Goal: Find specific page/section: Find specific page/section

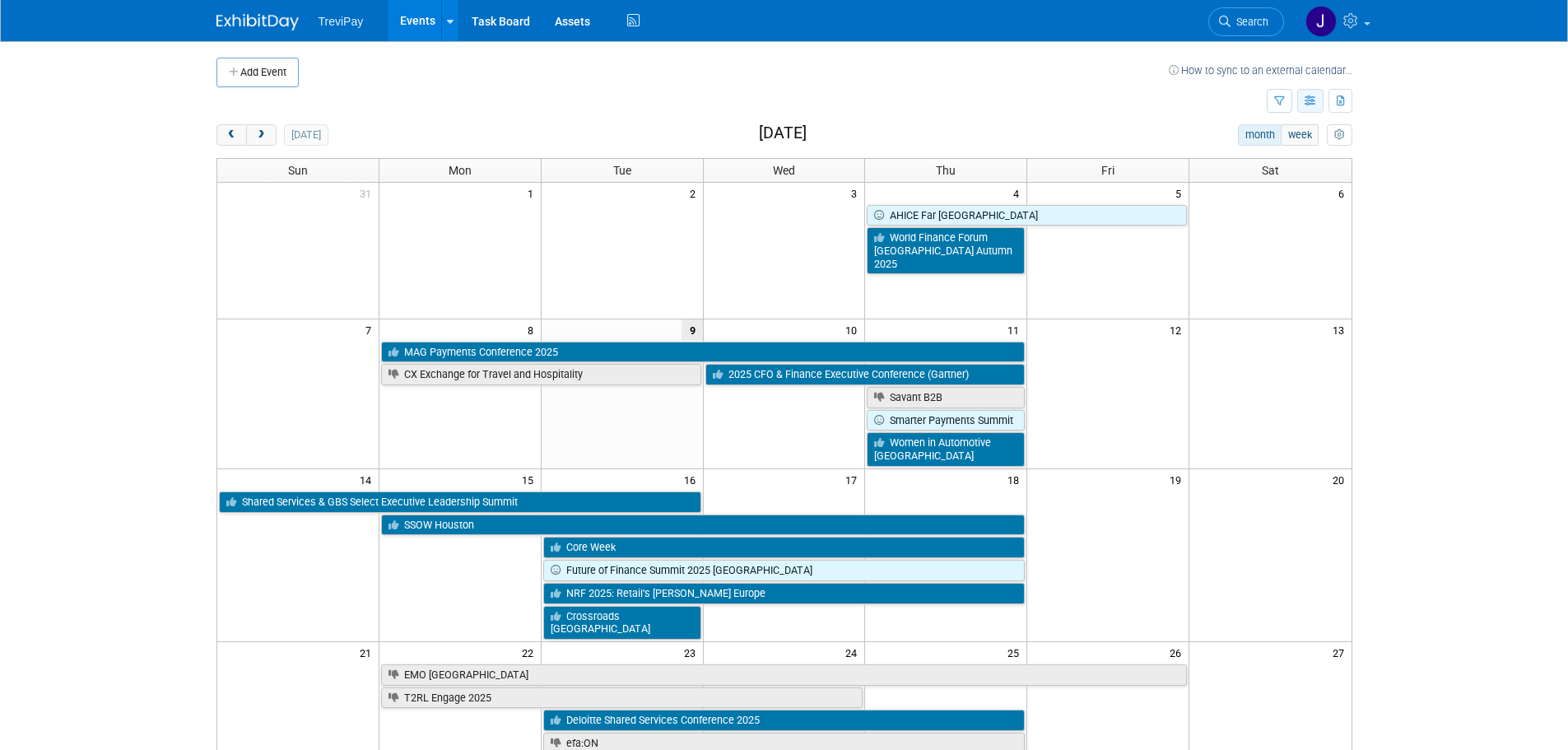
click at [1311, 105] on icon "button" at bounding box center [1311, 102] width 12 height 10
click at [1230, 158] on link "List View" at bounding box center [1241, 158] width 139 height 23
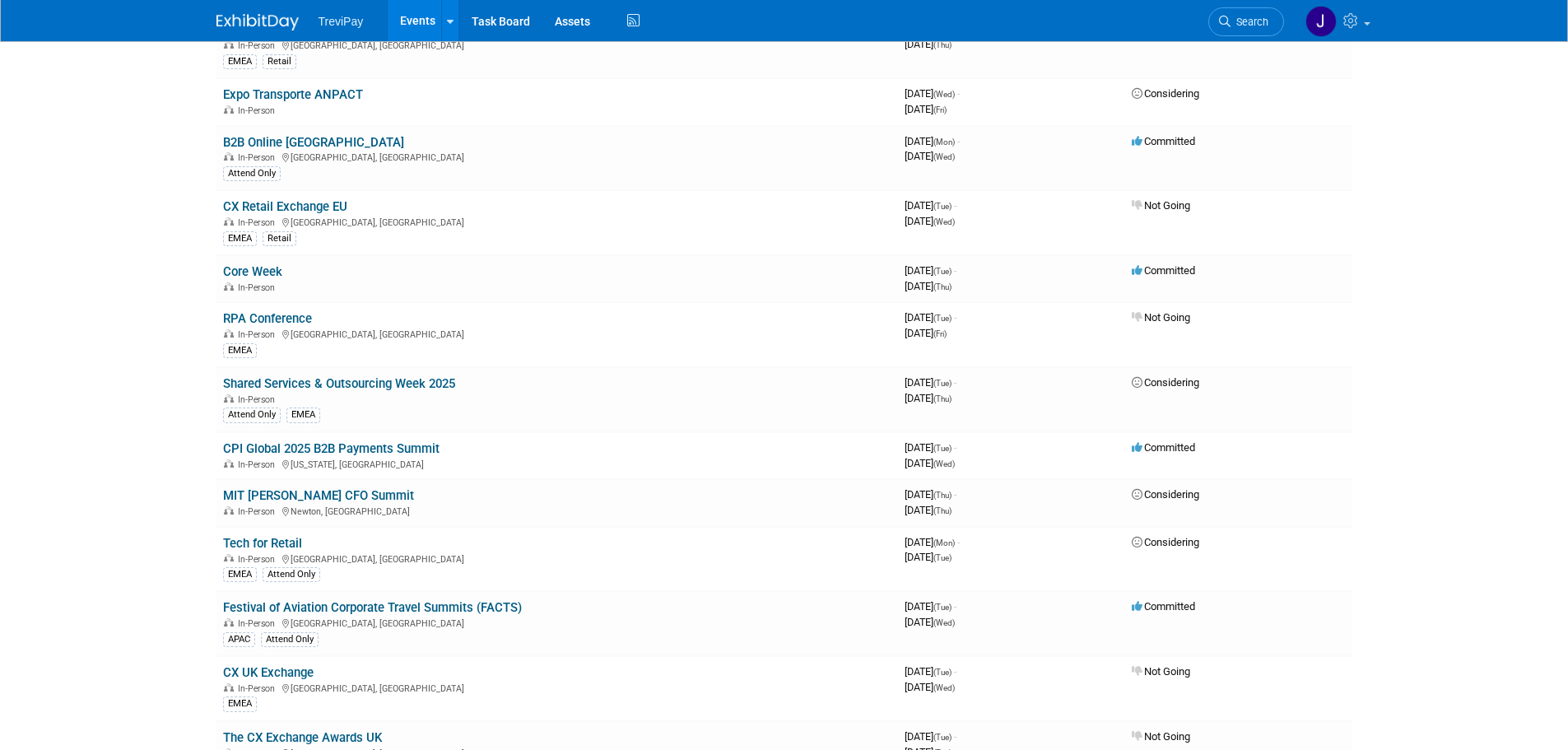
scroll to position [2552, 0]
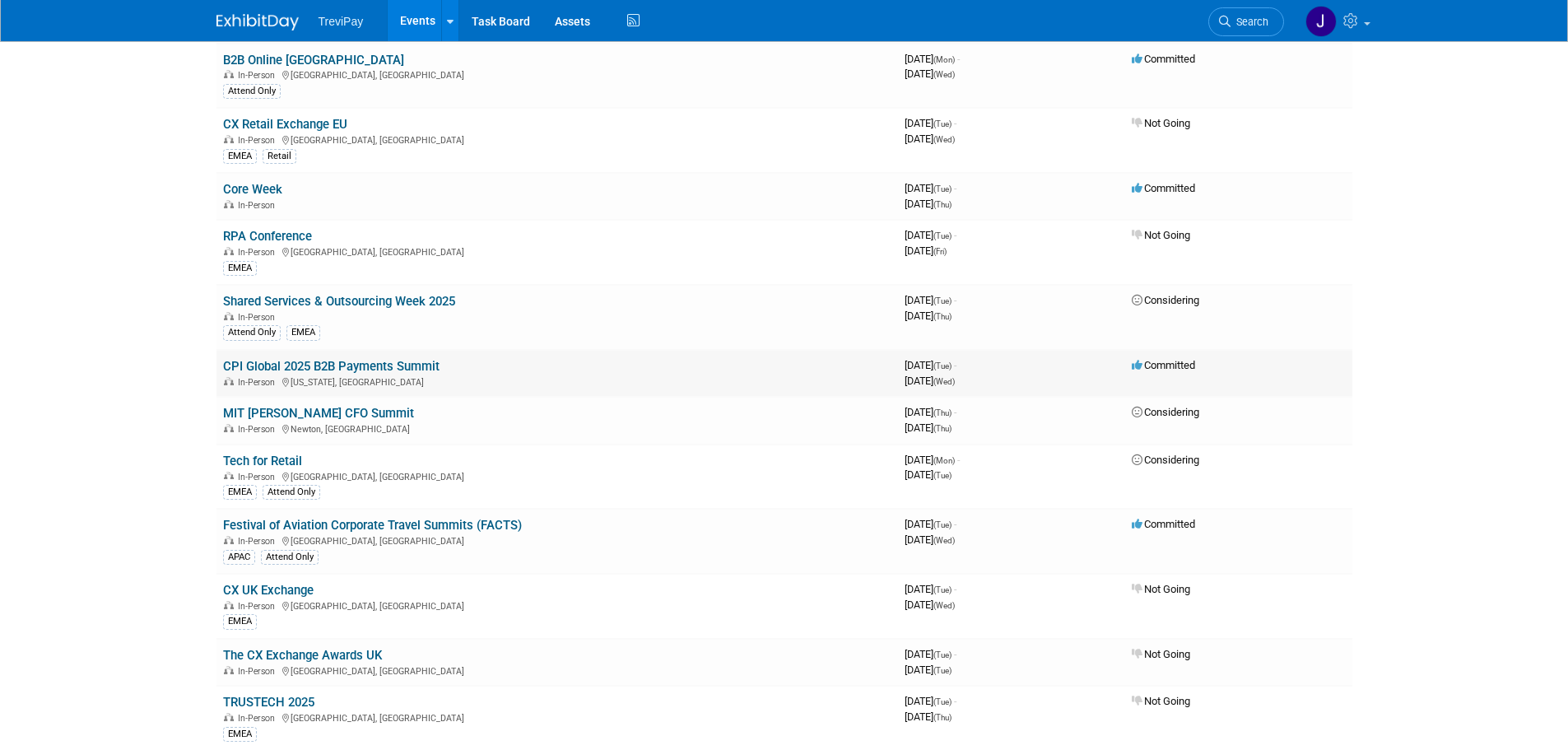
click at [333, 363] on link "CPI Global 2025 B2B Payments Summit" at bounding box center [330, 366] width 216 height 15
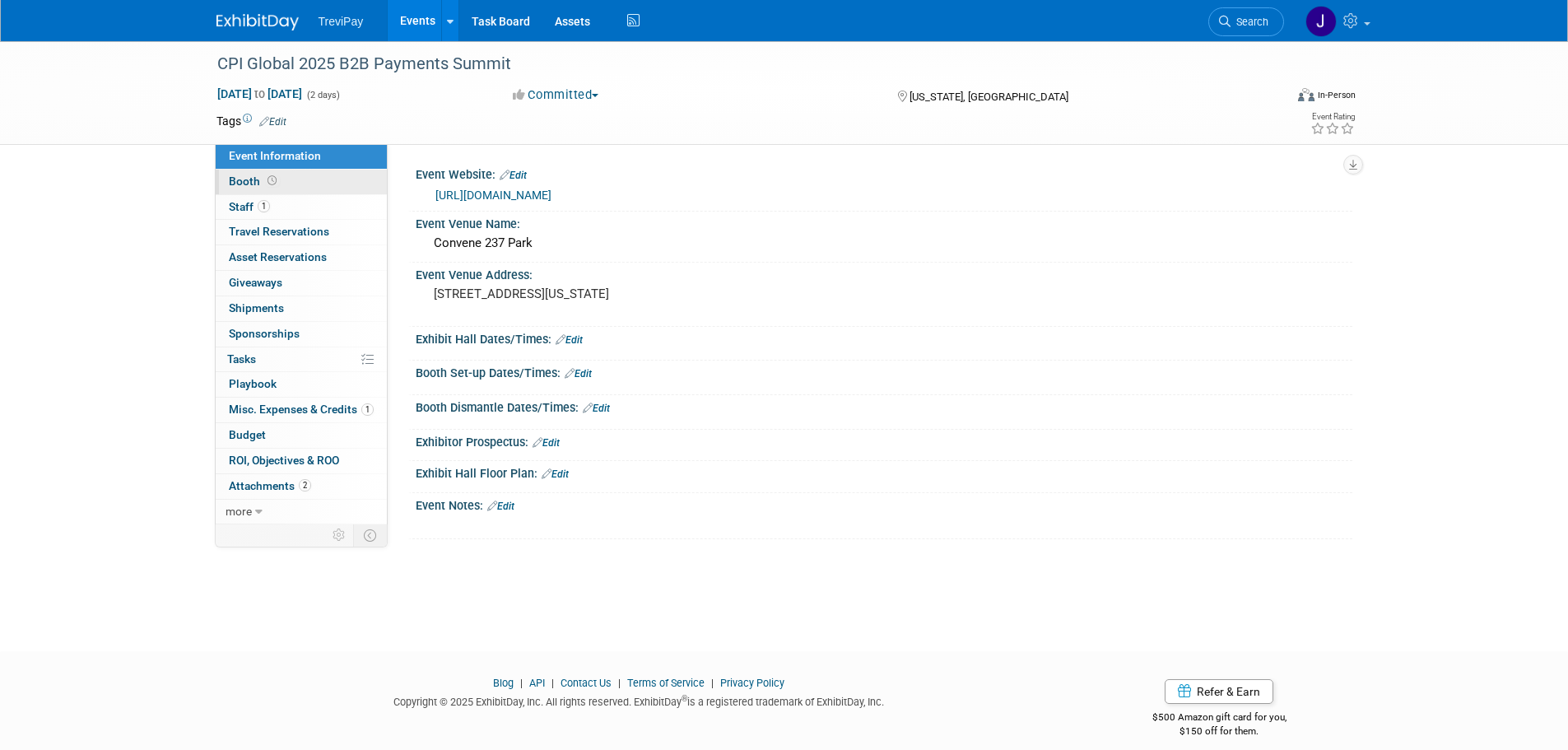
click at [268, 177] on icon at bounding box center [272, 181] width 9 height 9
